Goal: Task Accomplishment & Management: Manage account settings

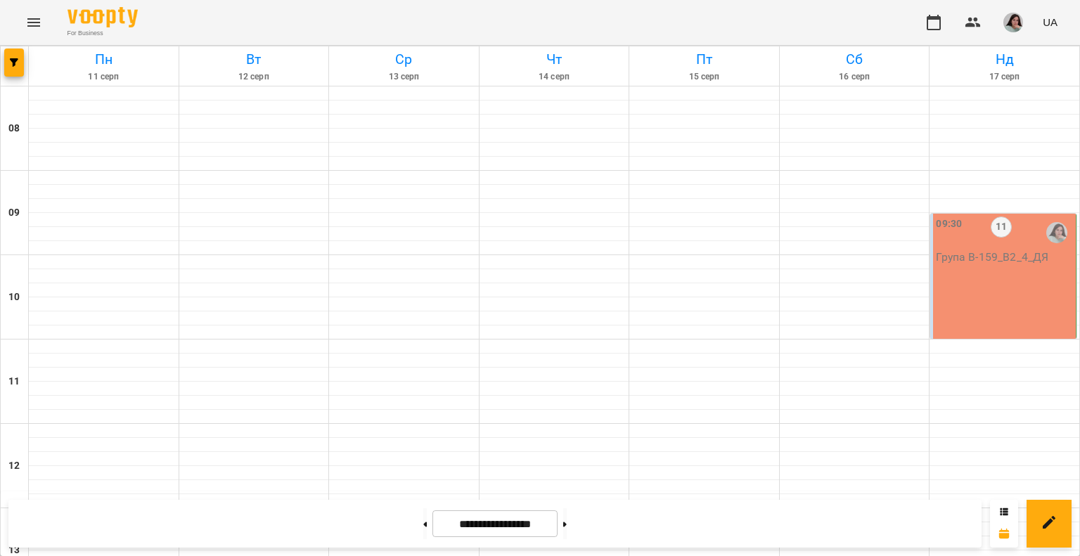
scroll to position [562, 0]
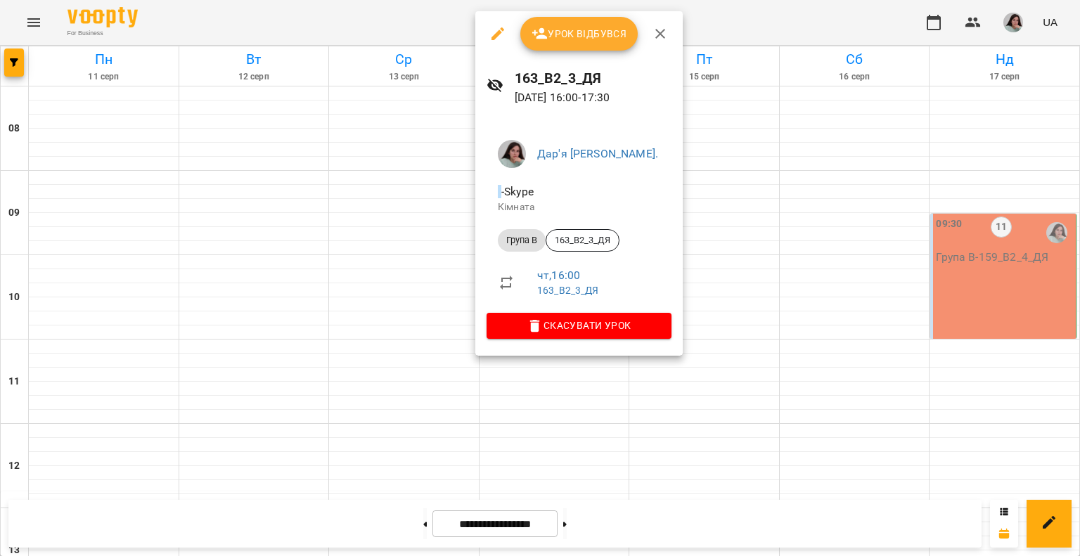
click at [576, 44] on button "Урок відбувся" at bounding box center [579, 34] width 118 height 34
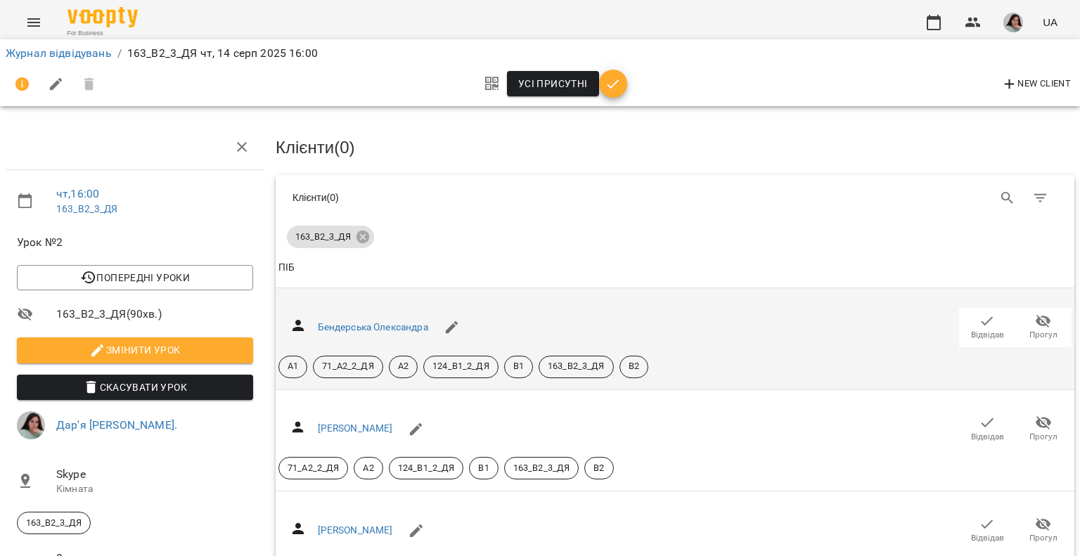
click at [981, 320] on icon "button" at bounding box center [987, 320] width 12 height 9
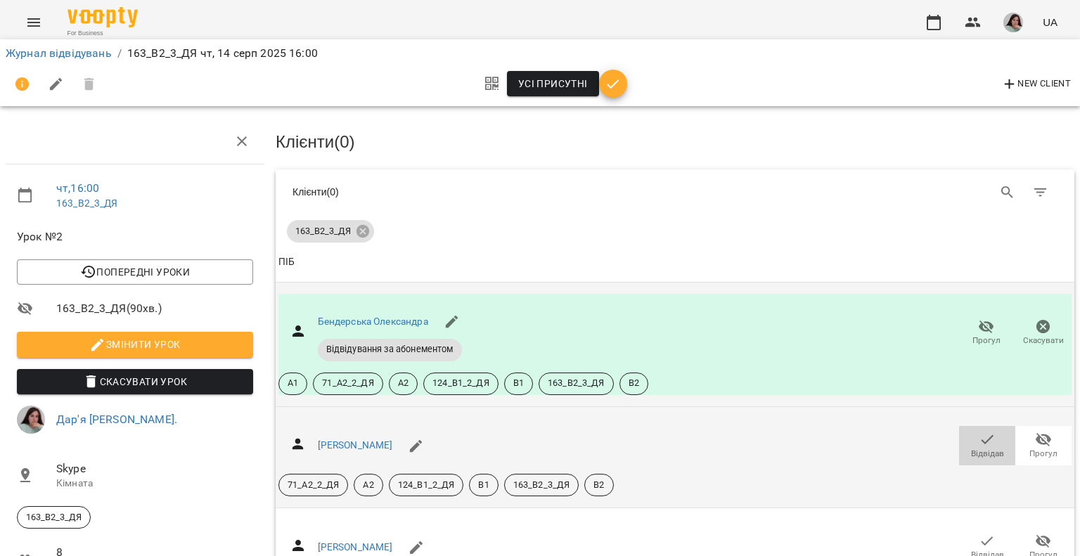
click at [978, 431] on icon "button" at bounding box center [986, 439] width 17 height 17
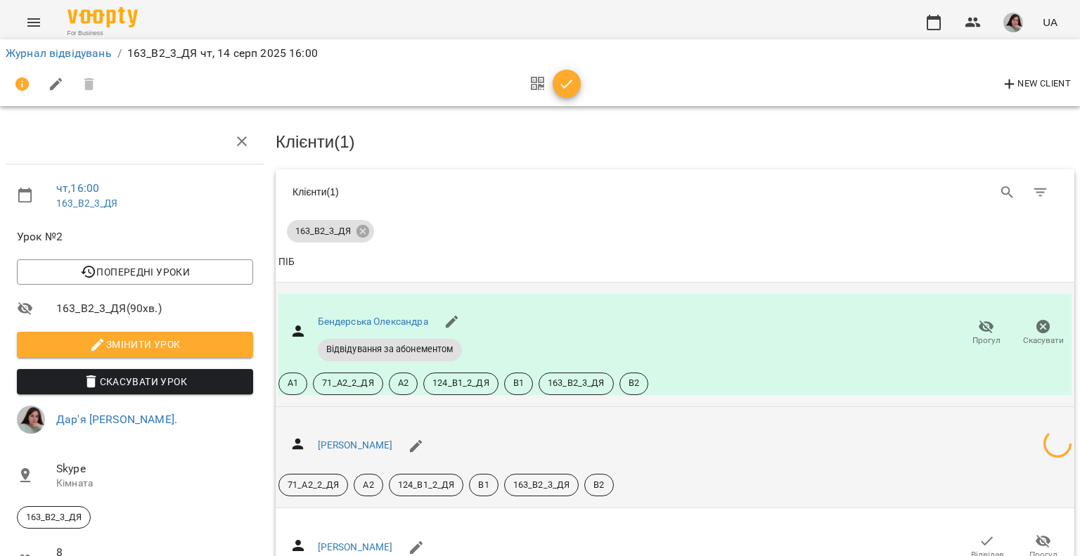
scroll to position [211, 0]
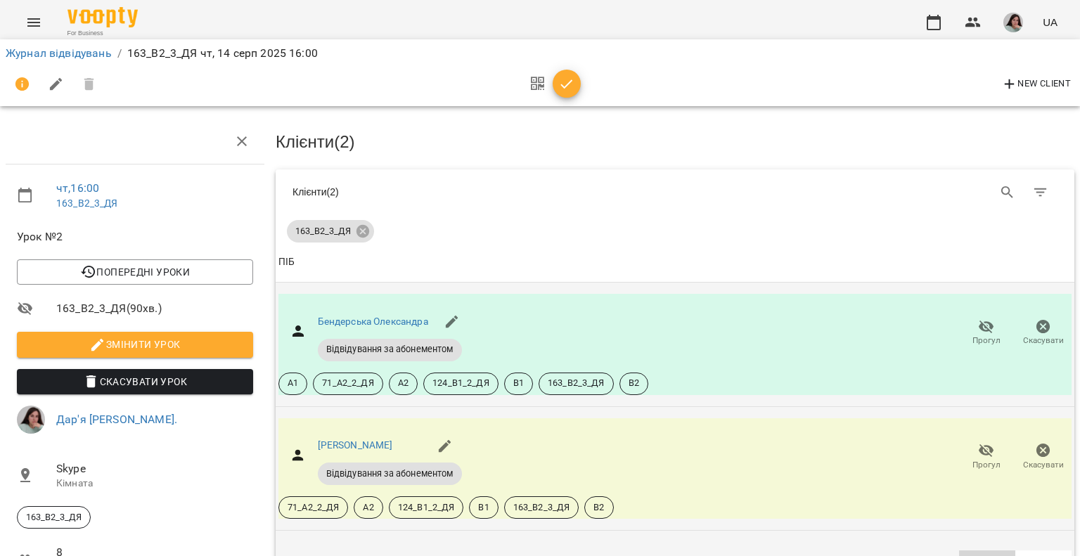
click at [978, 555] on icon "button" at bounding box center [986, 563] width 17 height 17
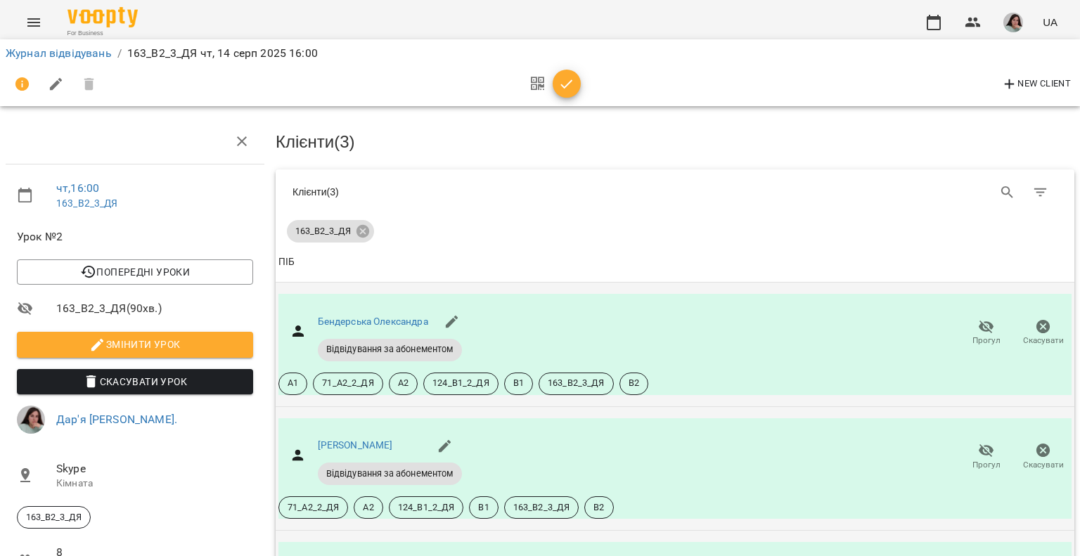
scroll to position [281, 0]
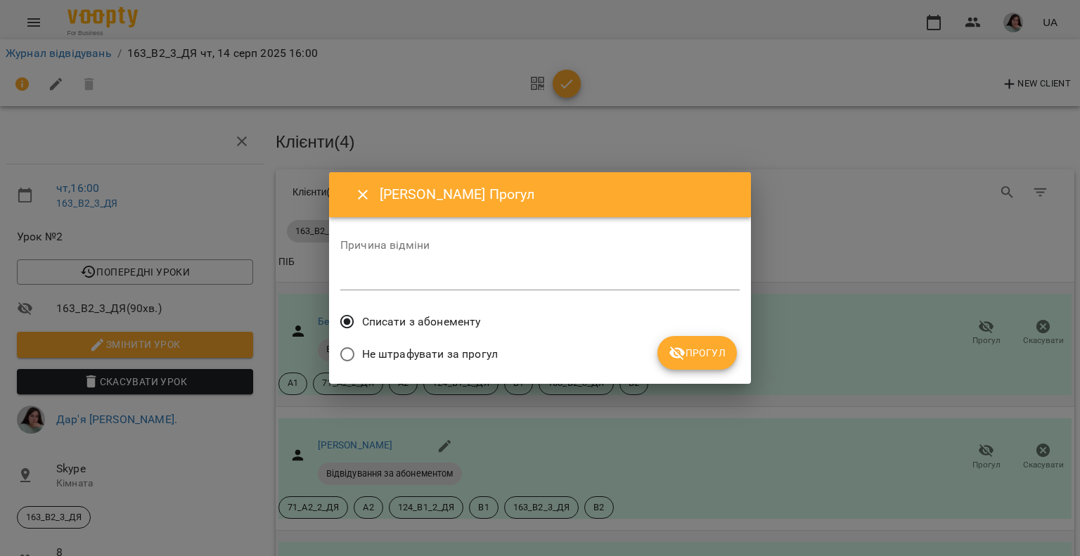
click at [711, 355] on span "Прогул" at bounding box center [696, 352] width 57 height 17
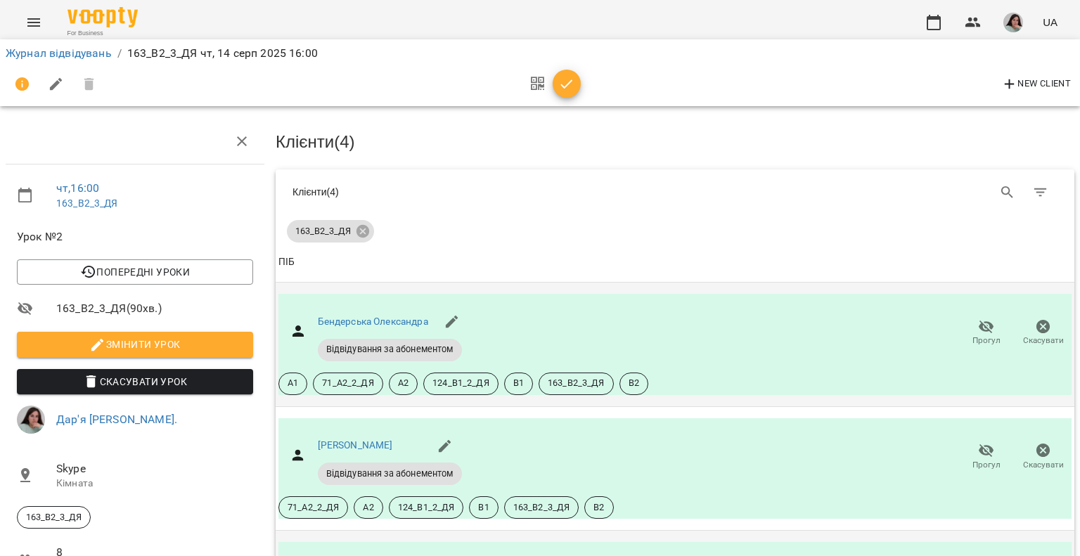
scroll to position [633, 0]
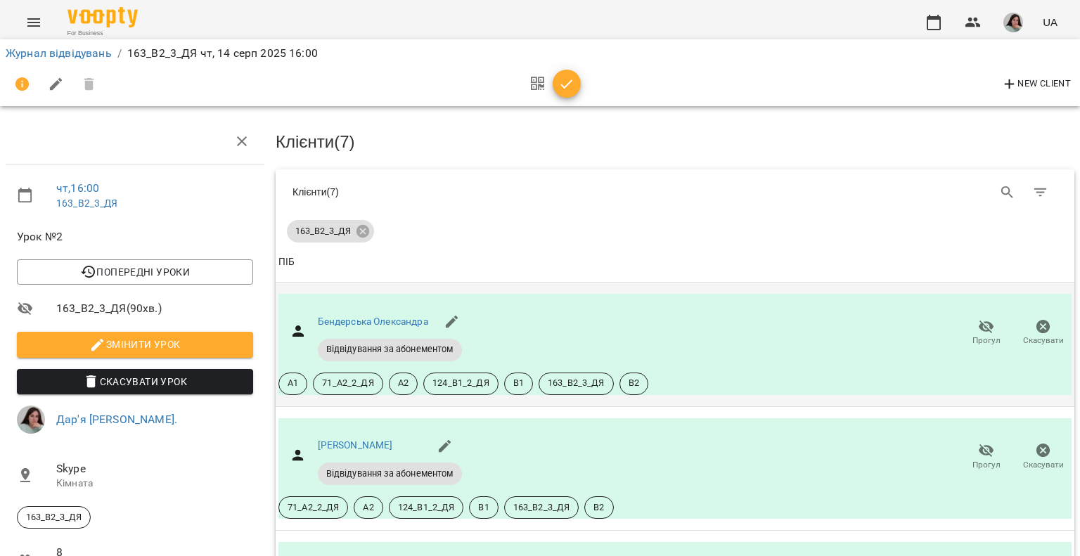
click at [553, 84] on span "button" at bounding box center [566, 84] width 28 height 17
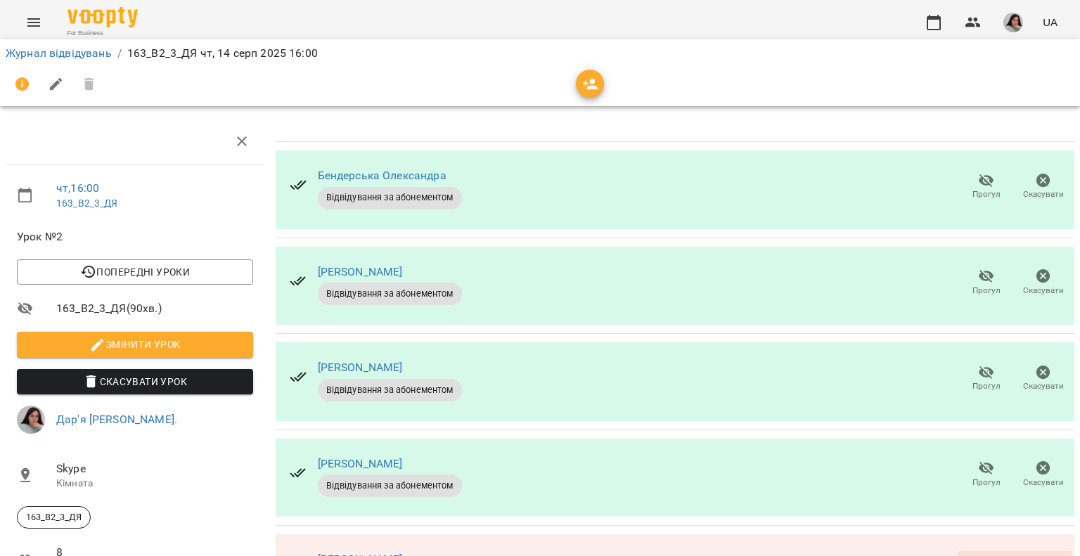
scroll to position [380, 0]
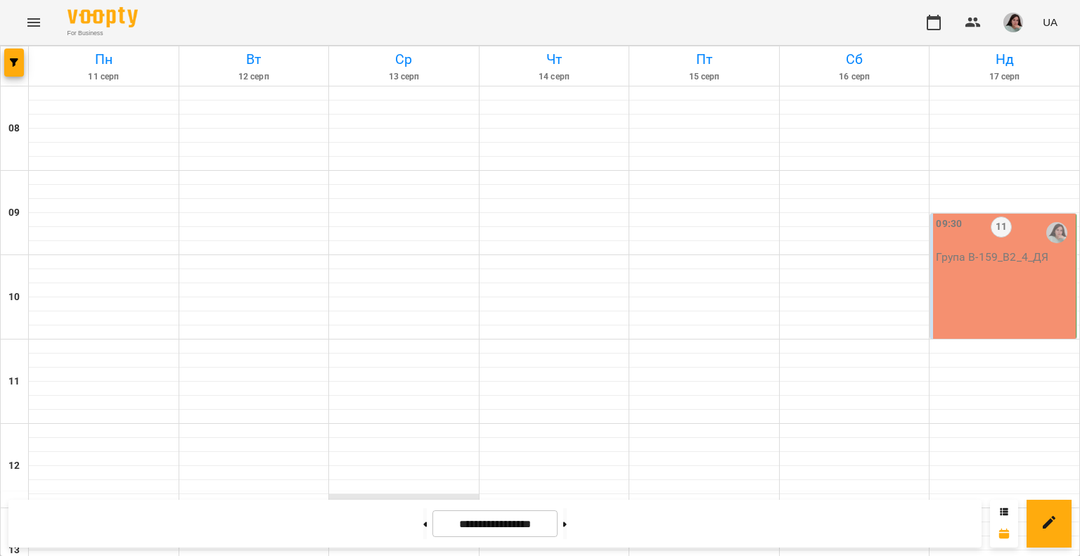
scroll to position [633, 0]
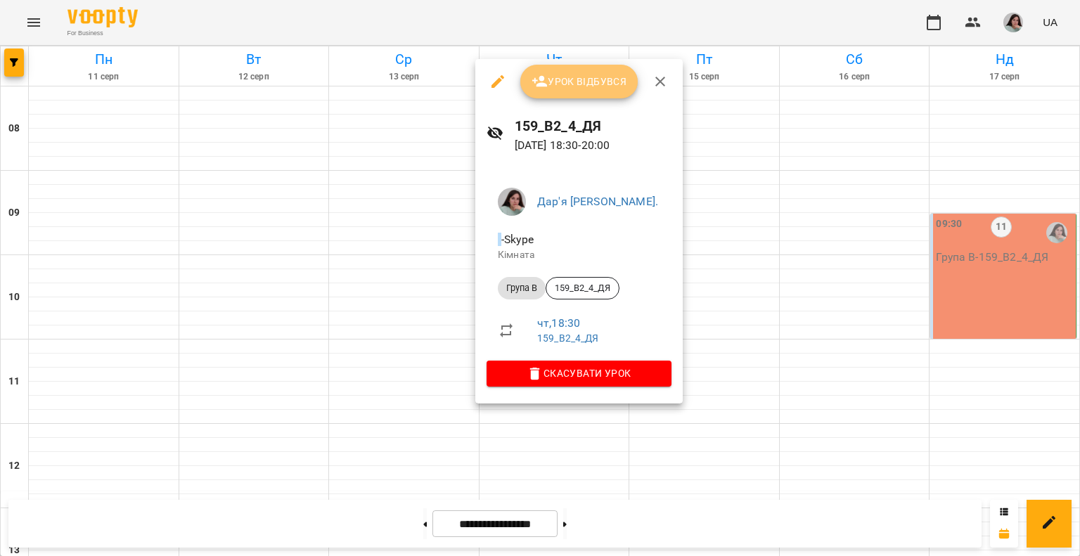
click at [574, 79] on span "Урок відбувся" at bounding box center [579, 81] width 96 height 17
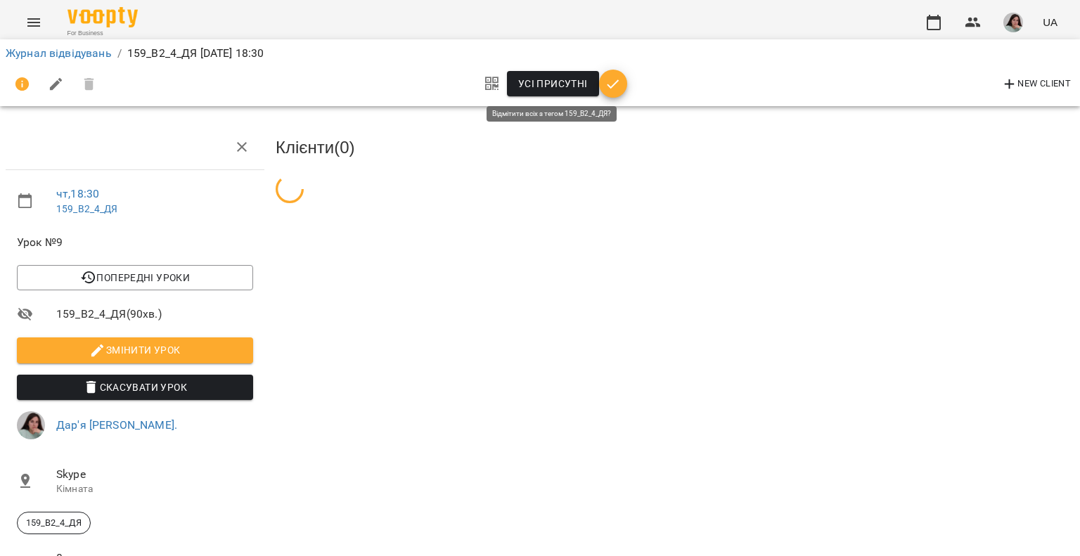
click at [570, 79] on span "Усі присутні" at bounding box center [553, 83] width 70 height 17
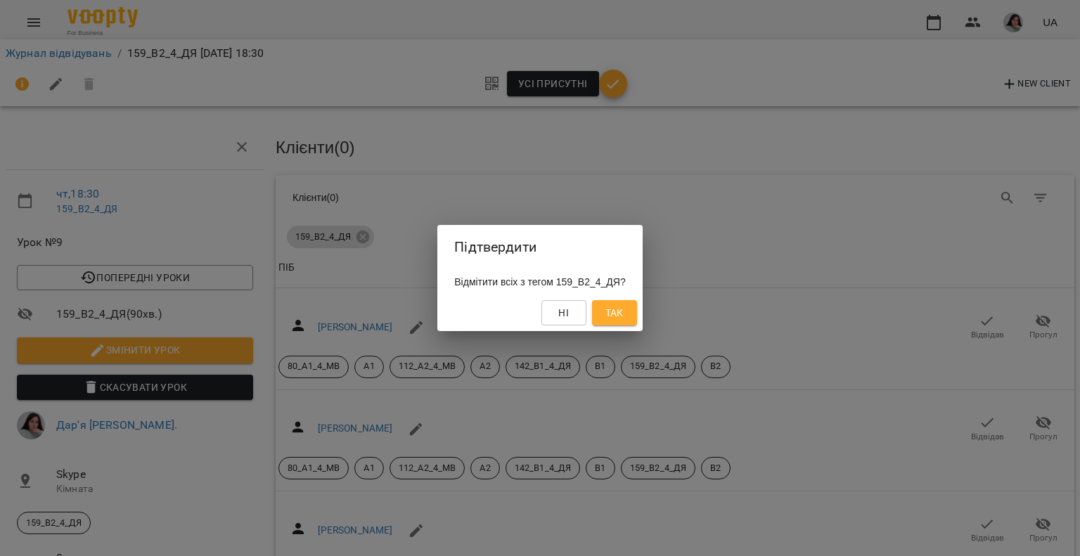
click at [630, 303] on button "Так" at bounding box center [614, 312] width 45 height 25
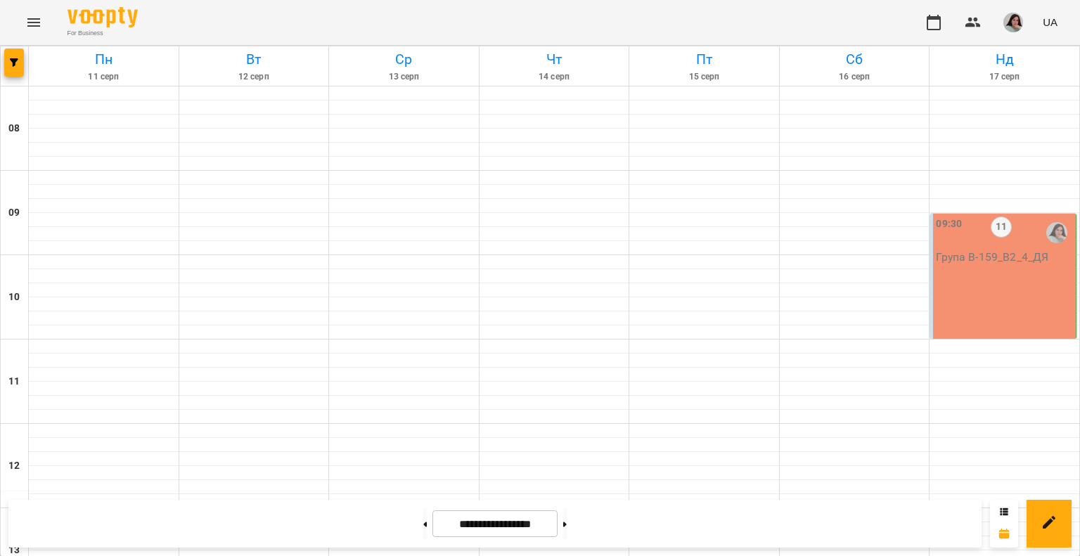
scroll to position [633, 0]
